Goal: Information Seeking & Learning: Learn about a topic

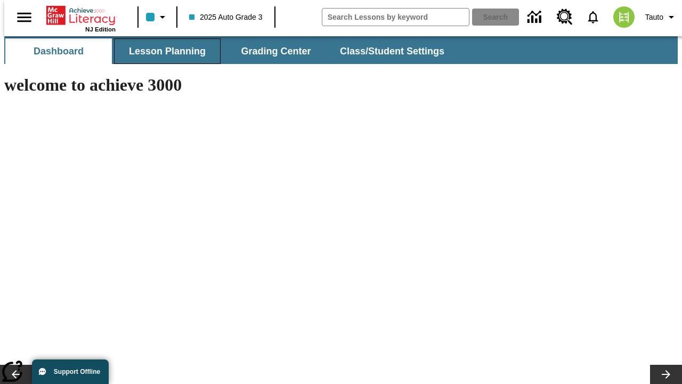
click at [163, 51] on button "Lesson Planning" at bounding box center [167, 51] width 107 height 26
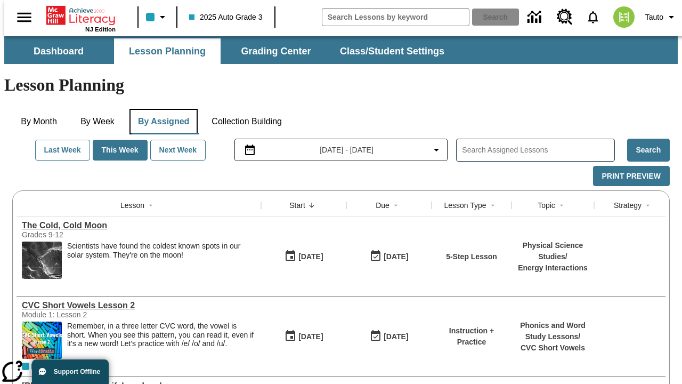
click at [161, 109] on button "By Assigned" at bounding box center [164, 122] width 68 height 26
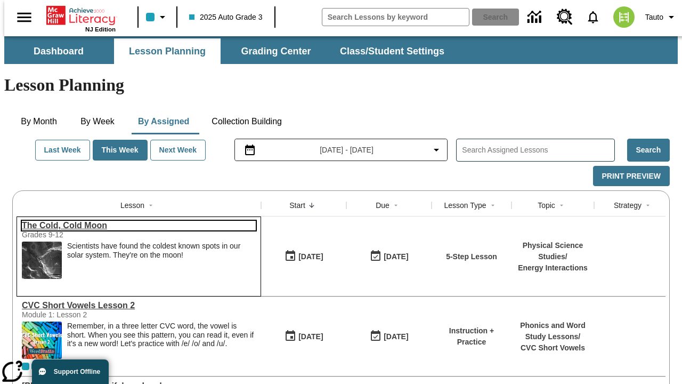
click at [134, 221] on link "The Cold, Cold Moon" at bounding box center [139, 226] width 234 height 10
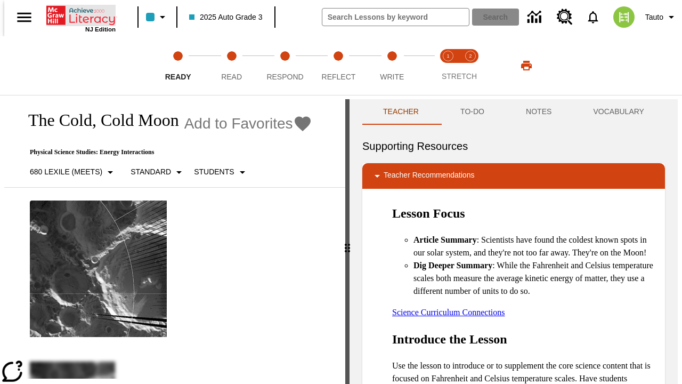
click at [77, 14] on icon "Home" at bounding box center [81, 15] width 71 height 21
